Goal: Navigation & Orientation: Find specific page/section

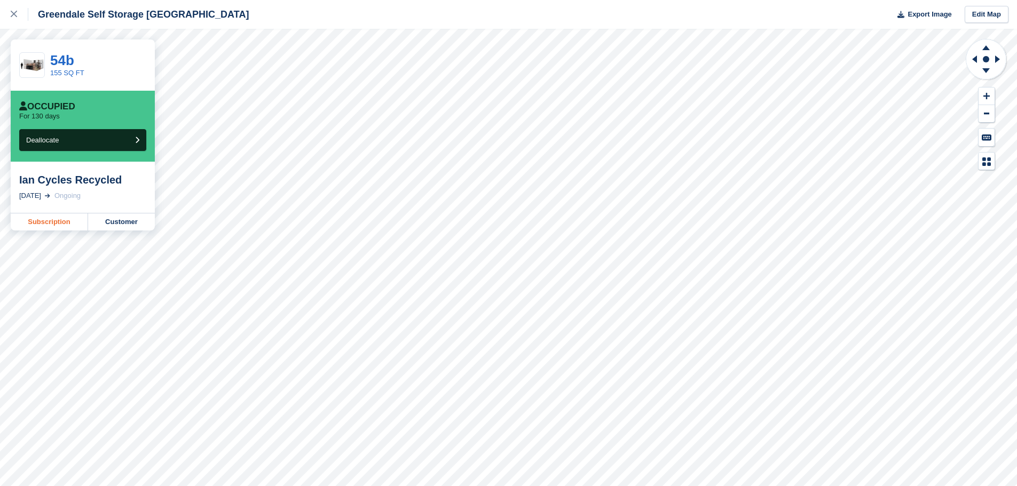
click at [37, 221] on link "Subscription" at bounding box center [49, 221] width 77 height 17
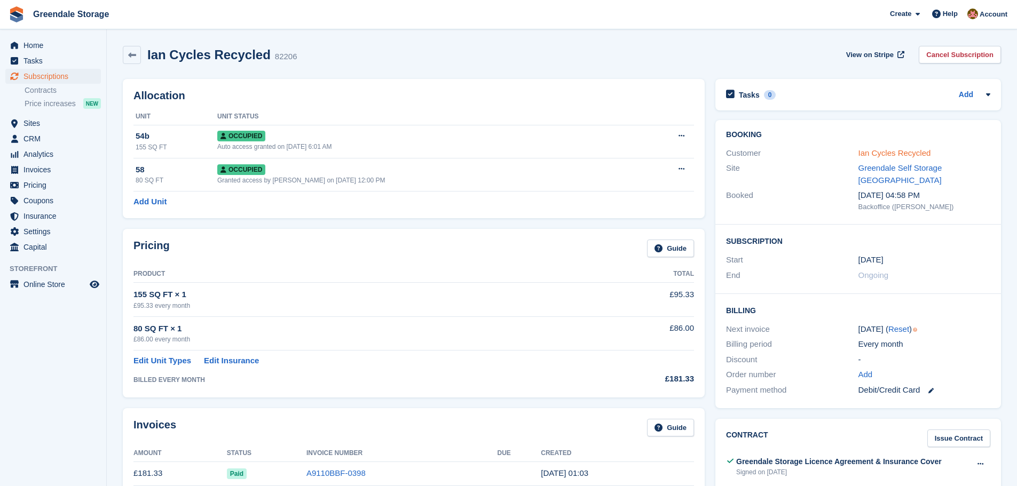
click at [879, 156] on link "Ian Cycles Recycled" at bounding box center [894, 152] width 73 height 9
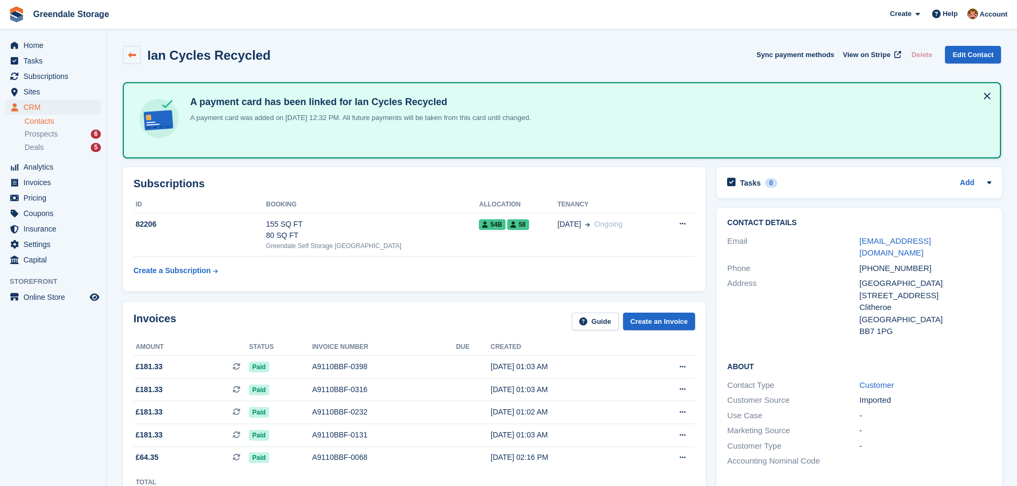
click at [134, 55] on icon at bounding box center [132, 55] width 8 height 8
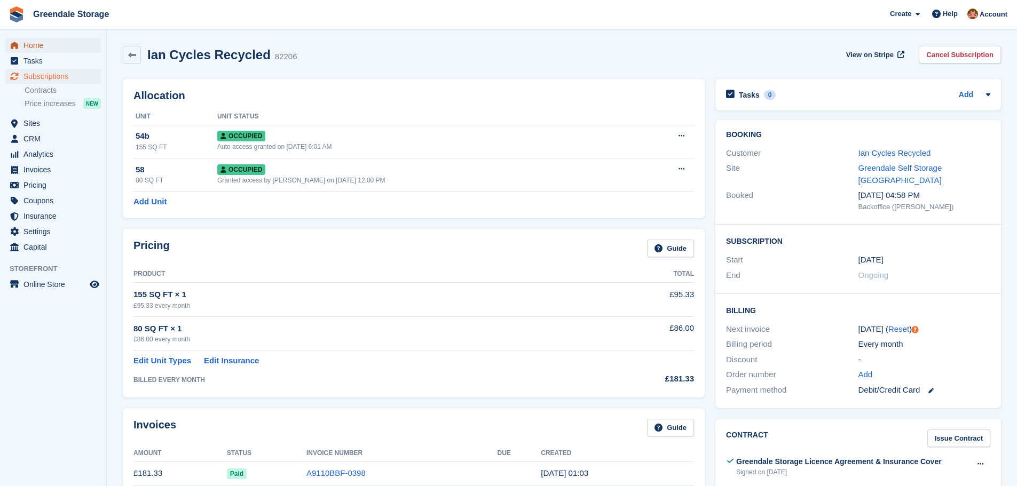
click at [35, 49] on span "Home" at bounding box center [55, 45] width 64 height 15
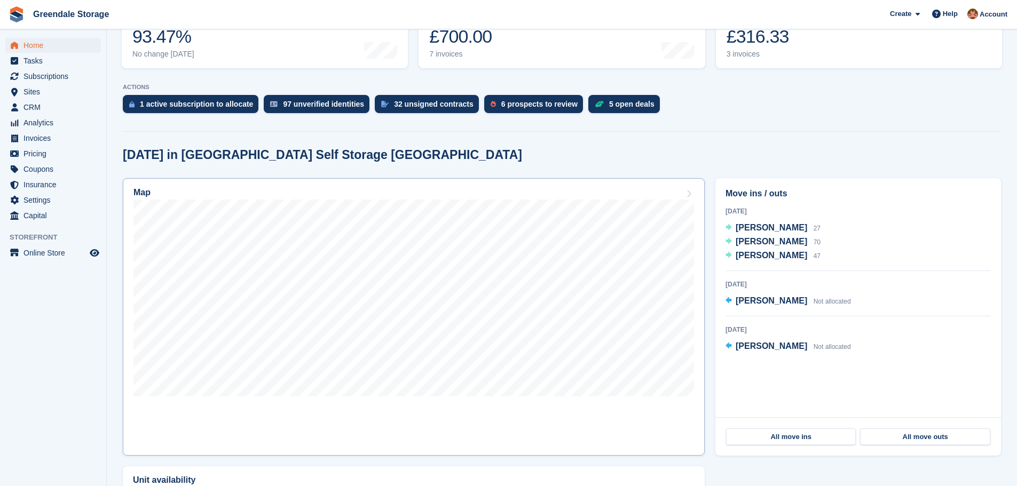
scroll to position [213, 0]
